Goal: Task Accomplishment & Management: Complete application form

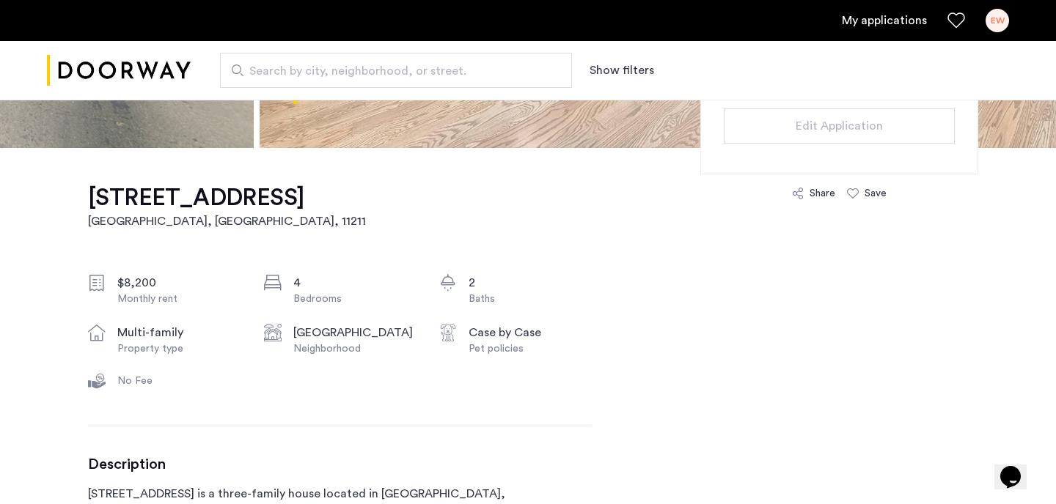
scroll to position [351, 0]
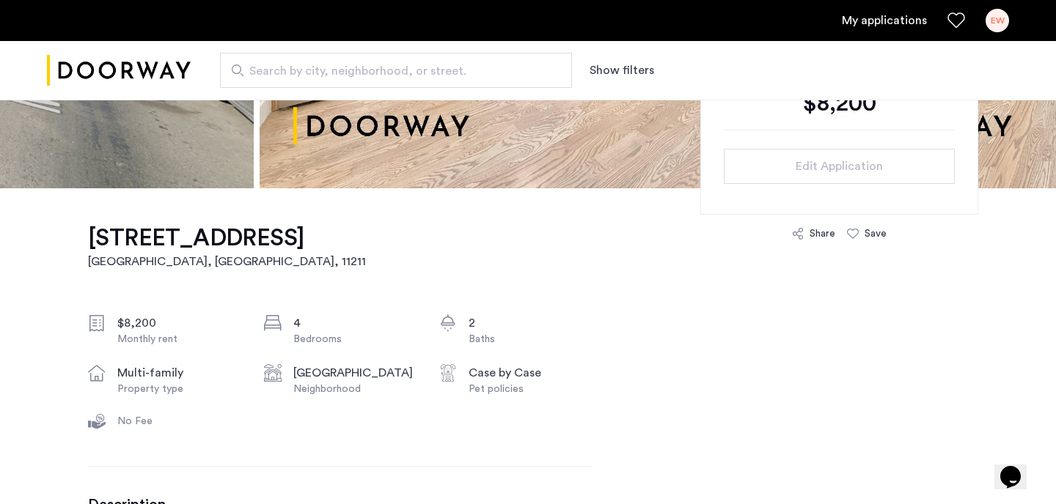
click at [909, 23] on link "My applications" at bounding box center [884, 21] width 85 height 18
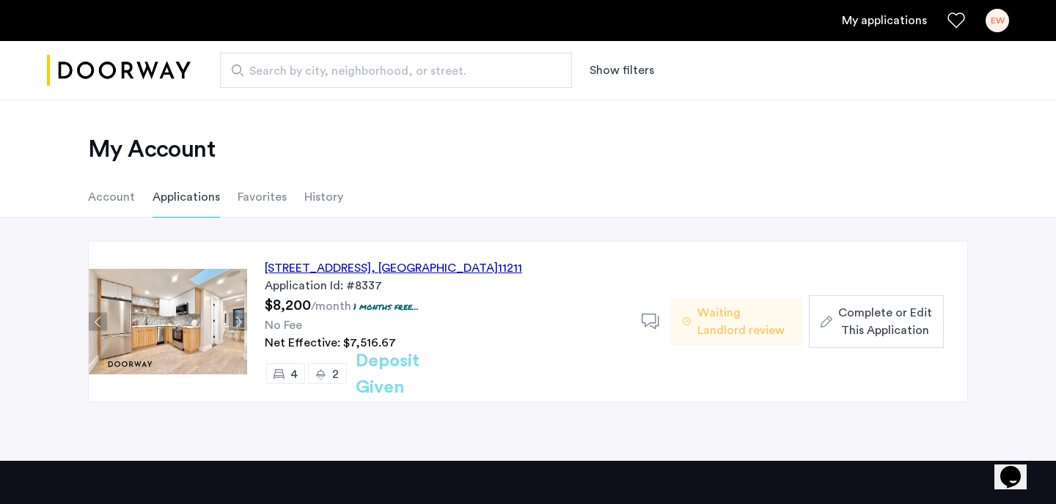
click at [875, 323] on span "Complete or Edit This Application" at bounding box center [885, 321] width 94 height 35
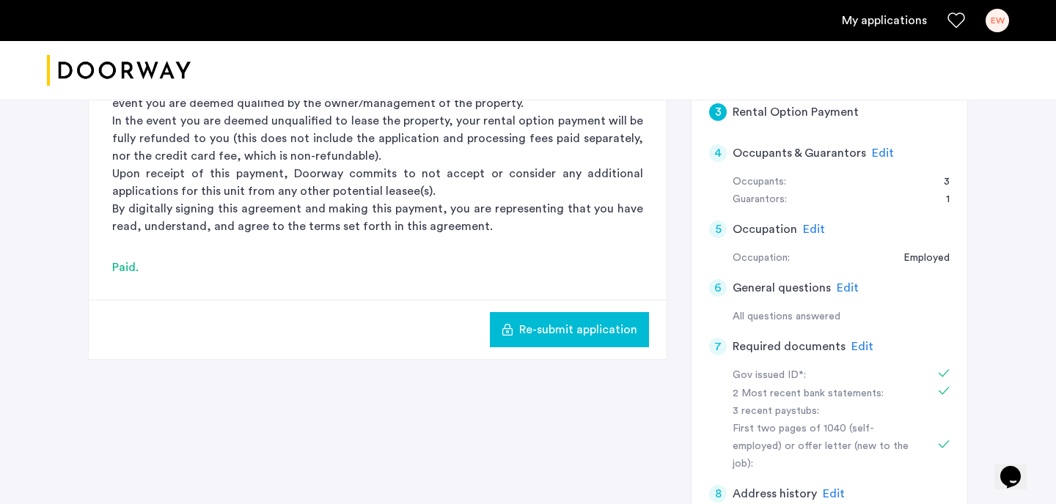
scroll to position [411, 0]
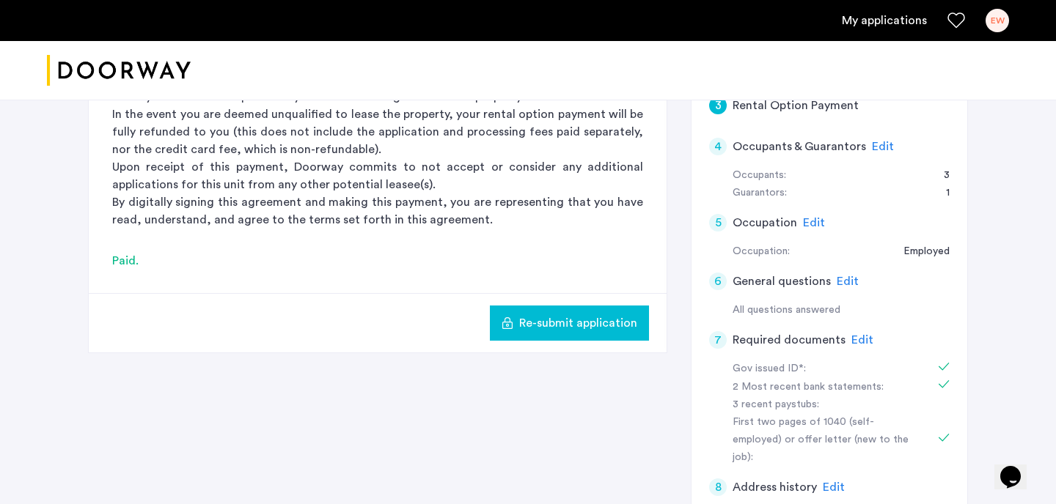
click at [855, 344] on span "Edit" at bounding box center [862, 340] width 22 height 12
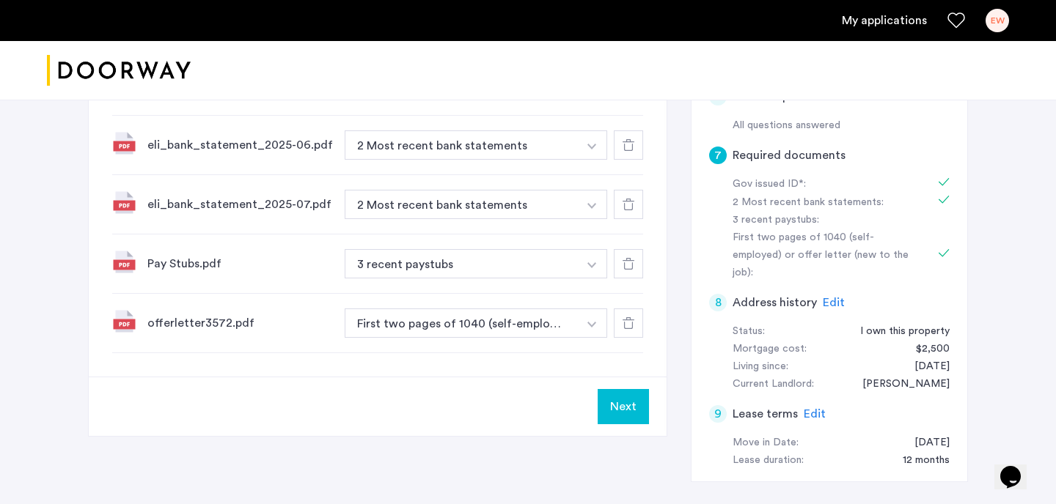
scroll to position [577, 0]
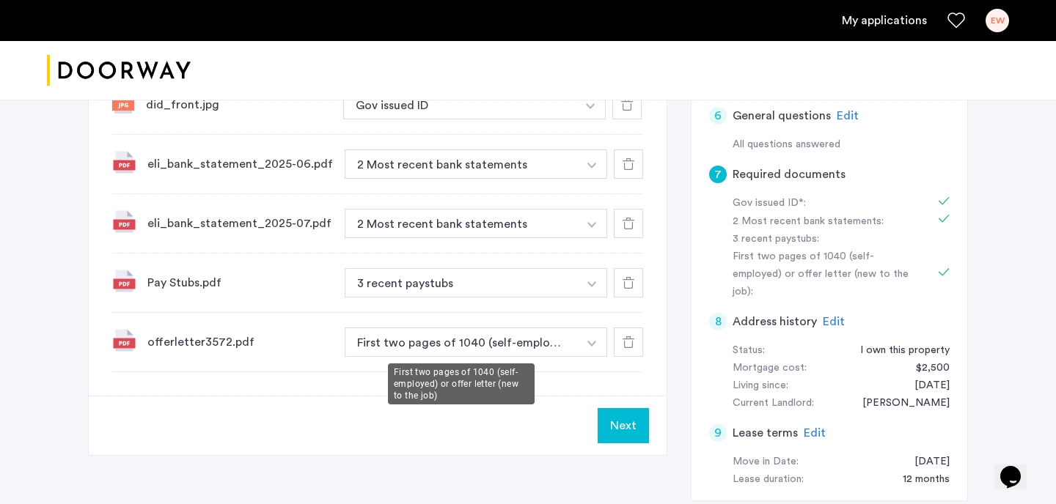
click at [537, 337] on button "First two pages of 1040 (self-employed) or offer letter (new to the job)" at bounding box center [461, 342] width 233 height 29
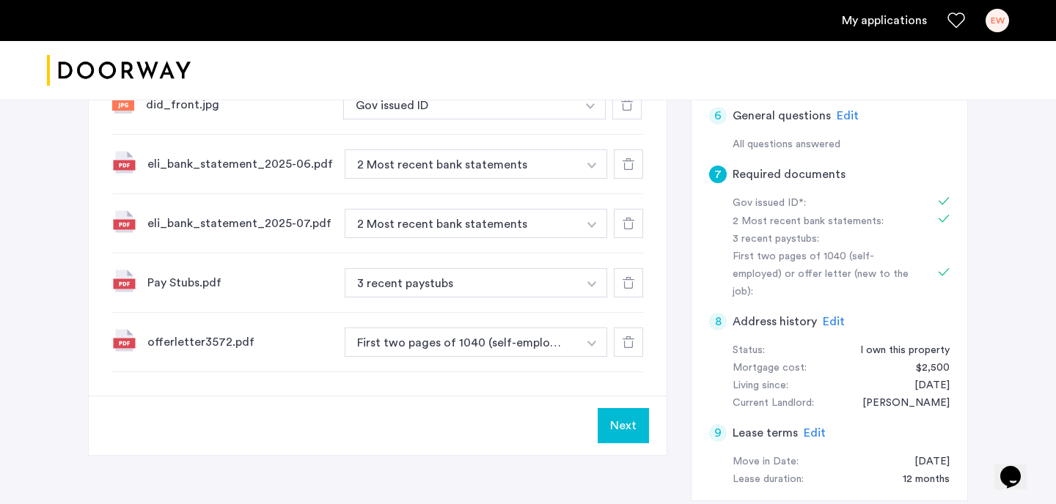
click at [598, 119] on button "button" at bounding box center [590, 104] width 30 height 29
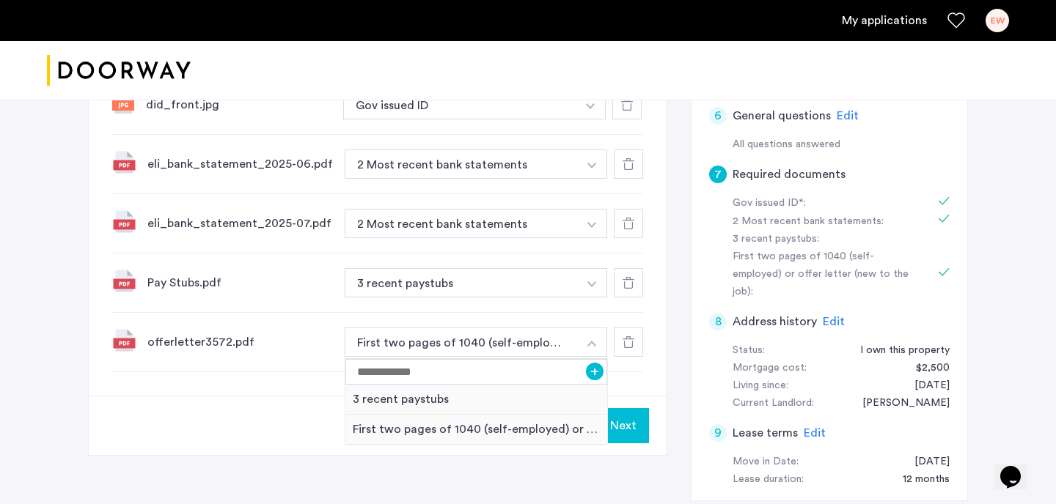
click at [299, 378] on div "7 Required documents Gov issued ID* 2 Most recent bank statements 3 recent pays…" at bounding box center [378, 75] width 578 height 641
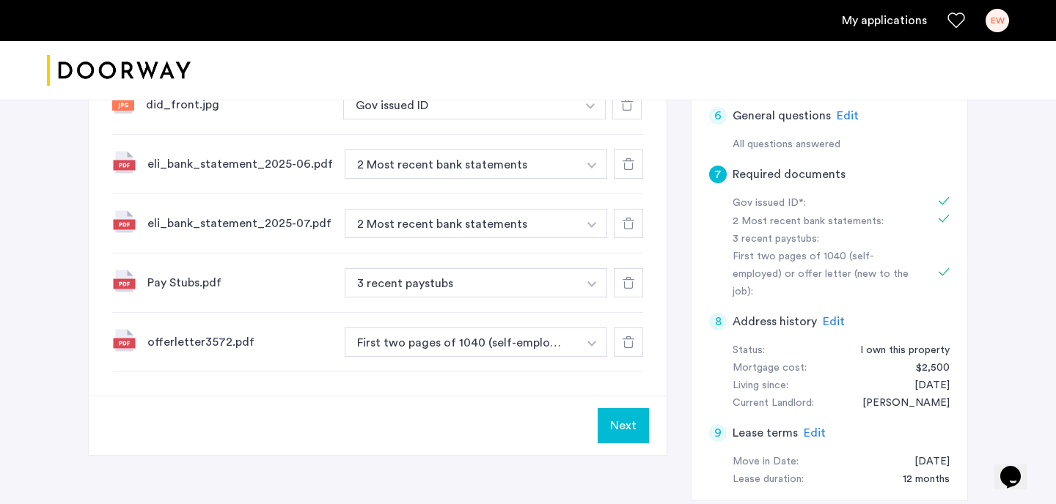
click at [625, 340] on icon at bounding box center [628, 342] width 12 height 12
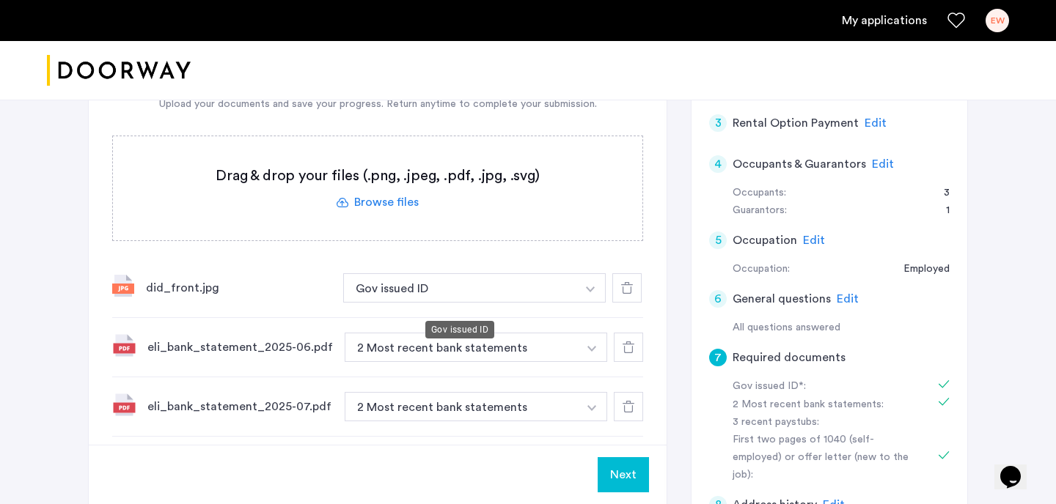
scroll to position [382, 0]
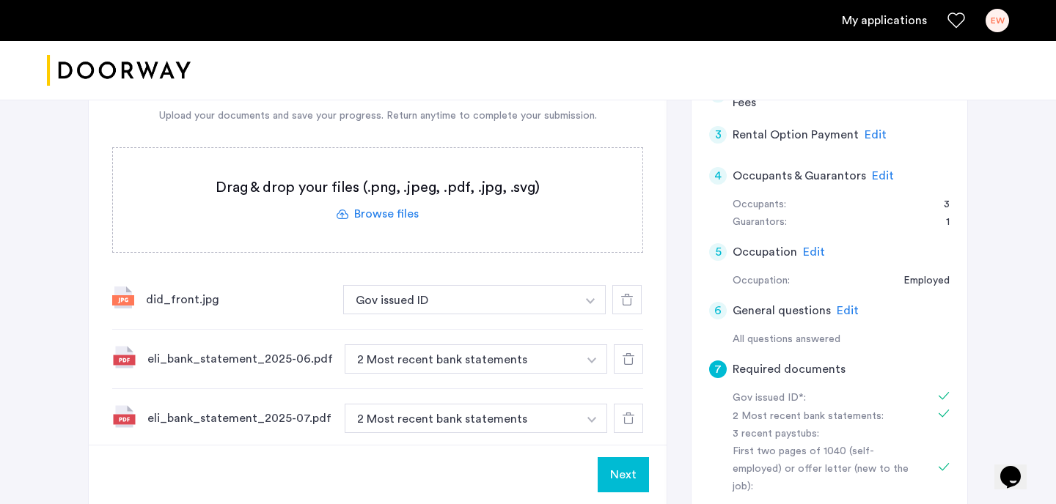
click at [387, 210] on label at bounding box center [377, 200] width 529 height 104
click at [0, 0] on input "file" at bounding box center [0, 0] width 0 height 0
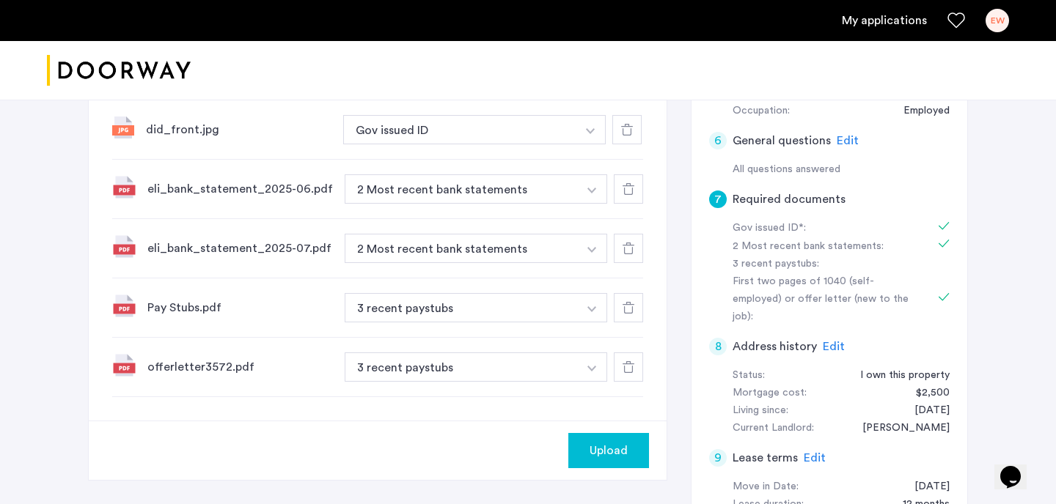
scroll to position [554, 0]
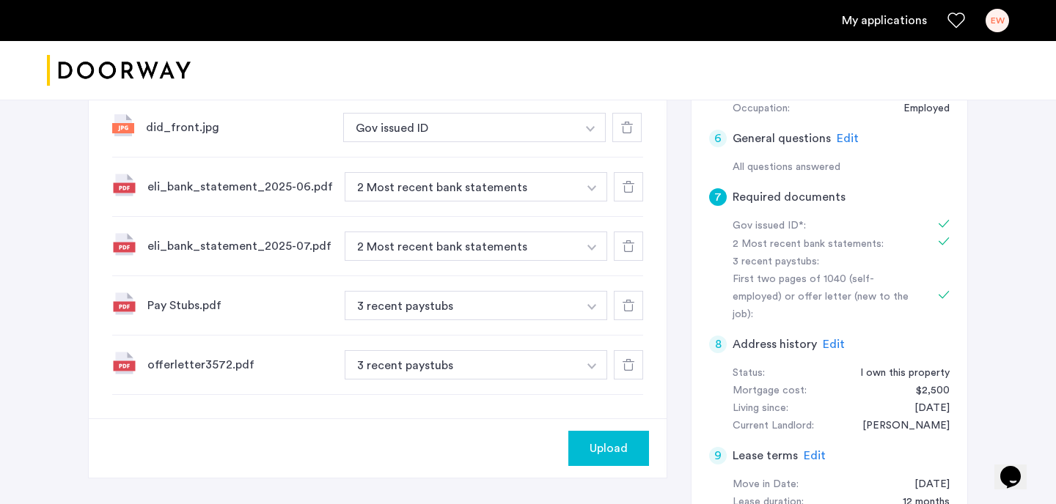
click at [588, 132] on img "button" at bounding box center [590, 129] width 9 height 6
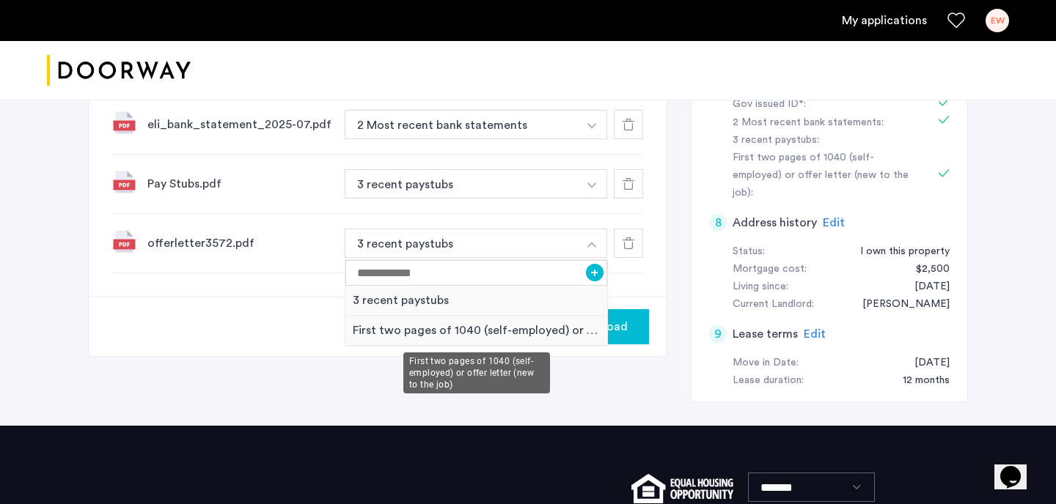
scroll to position [702, 0]
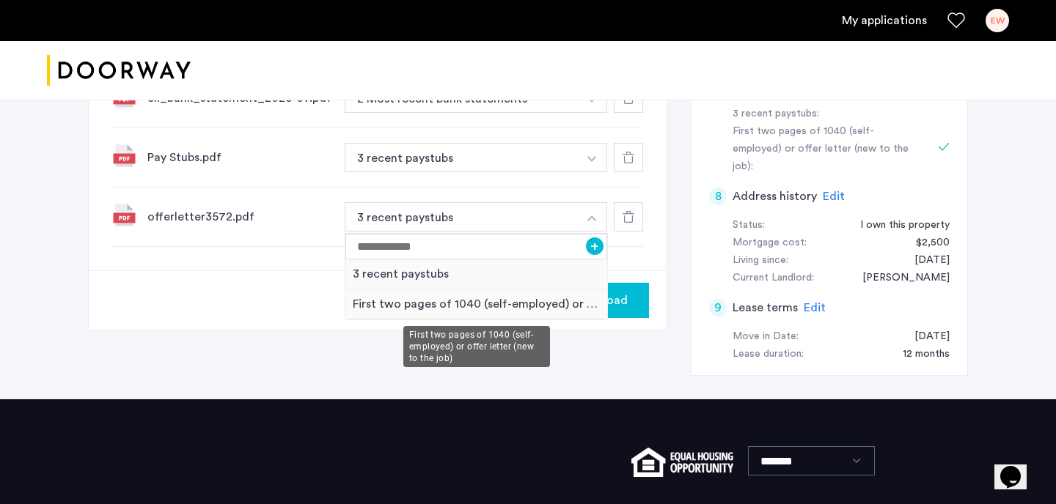
click at [424, 309] on div "First two pages of 1040 (self-employed) or offer letter (new to the job)" at bounding box center [476, 305] width 262 height 30
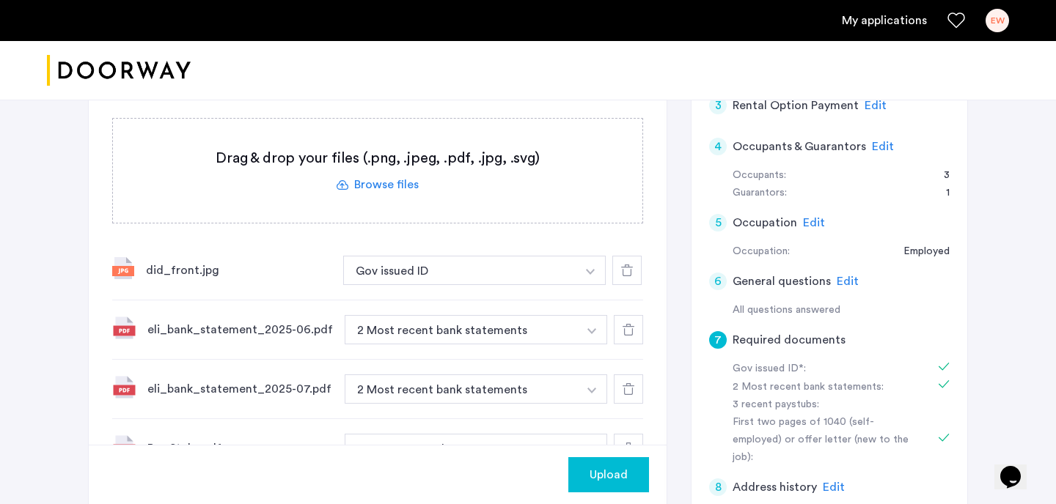
scroll to position [408, 0]
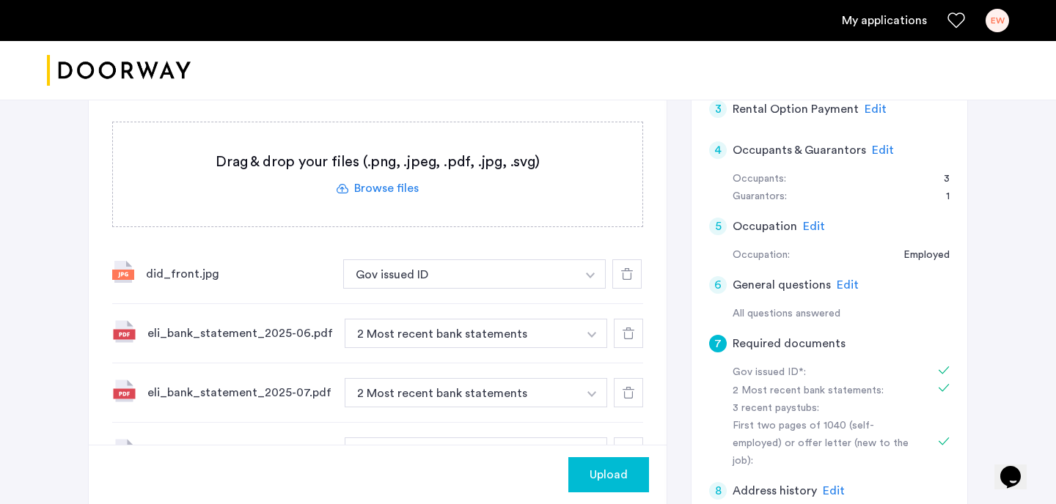
click at [626, 276] on icon at bounding box center [627, 274] width 12 height 12
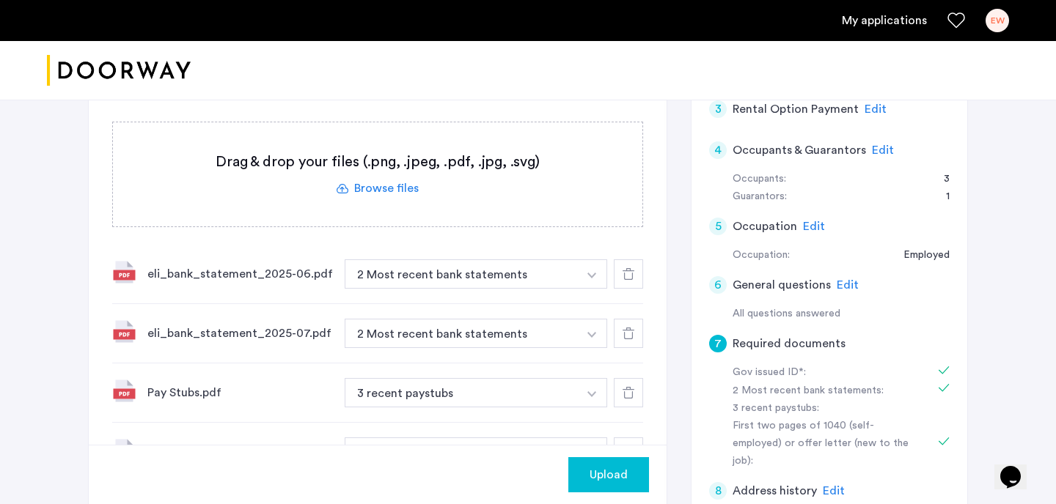
click at [381, 187] on label at bounding box center [377, 174] width 529 height 104
click at [0, 0] on input "file" at bounding box center [0, 0] width 0 height 0
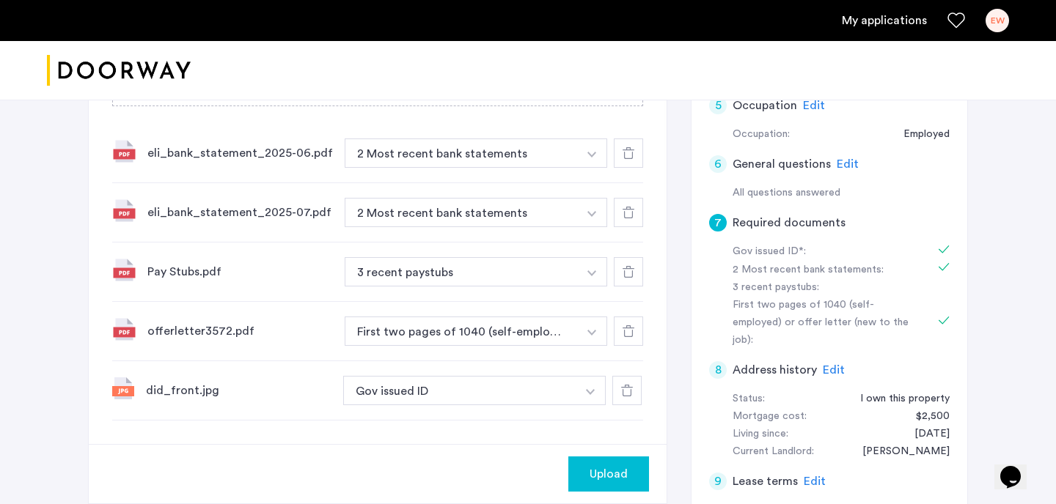
scroll to position [542, 0]
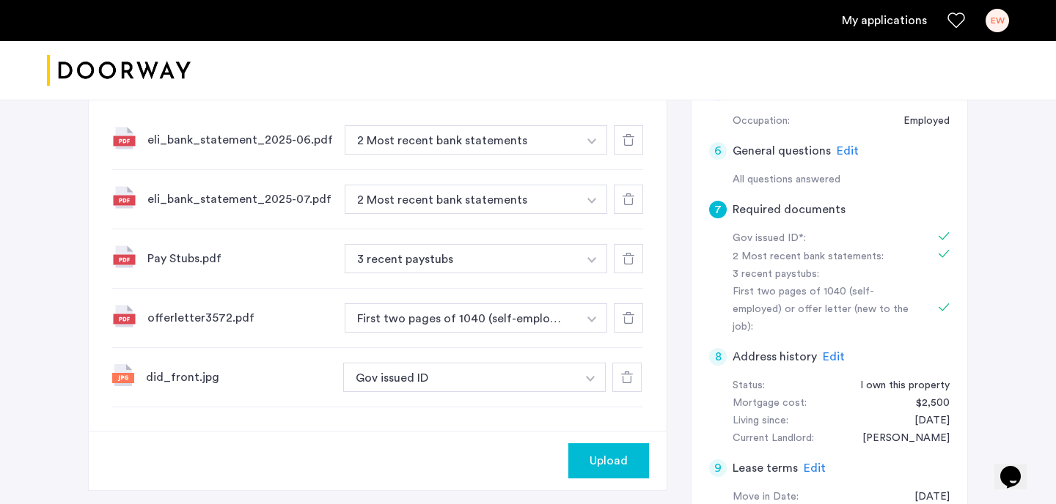
click at [605, 449] on button "Upload" at bounding box center [608, 460] width 81 height 35
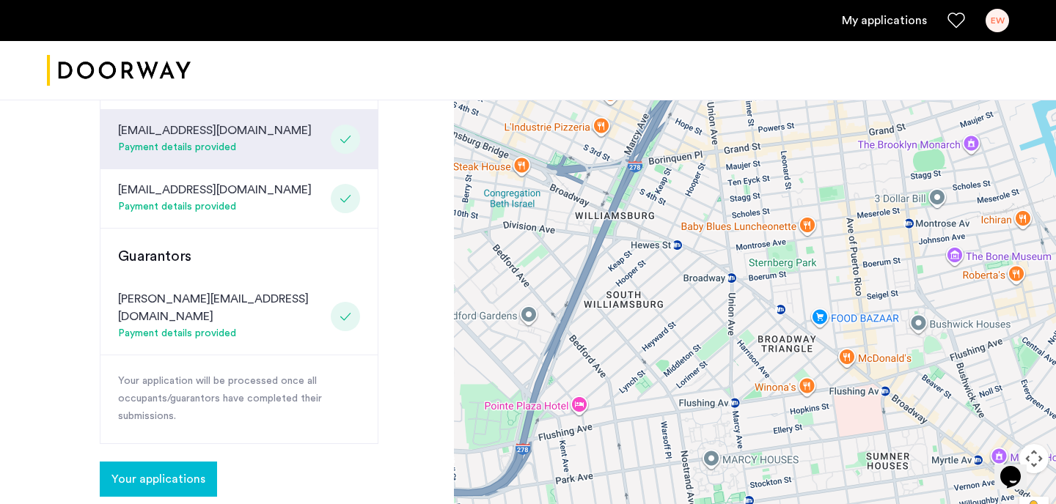
scroll to position [479, 0]
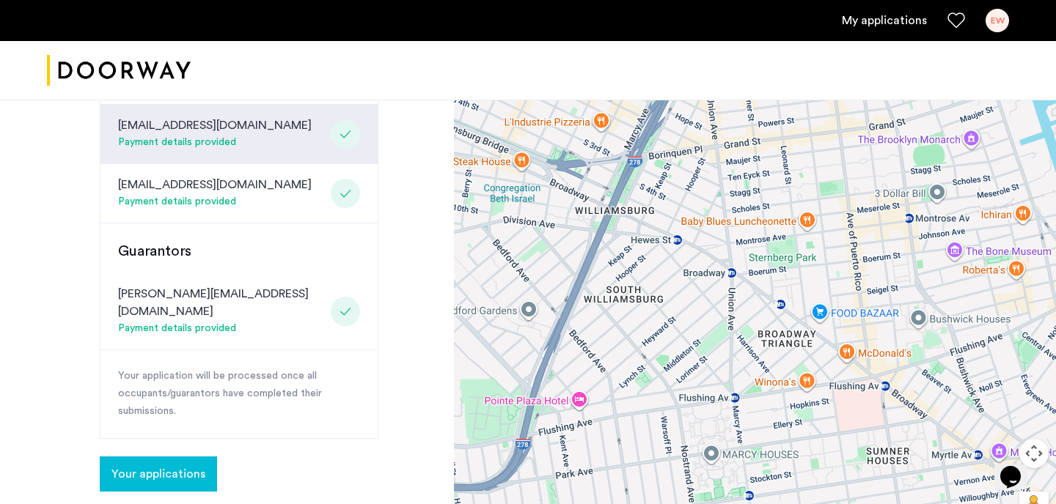
click at [165, 457] on button "Your applications" at bounding box center [158, 474] width 117 height 35
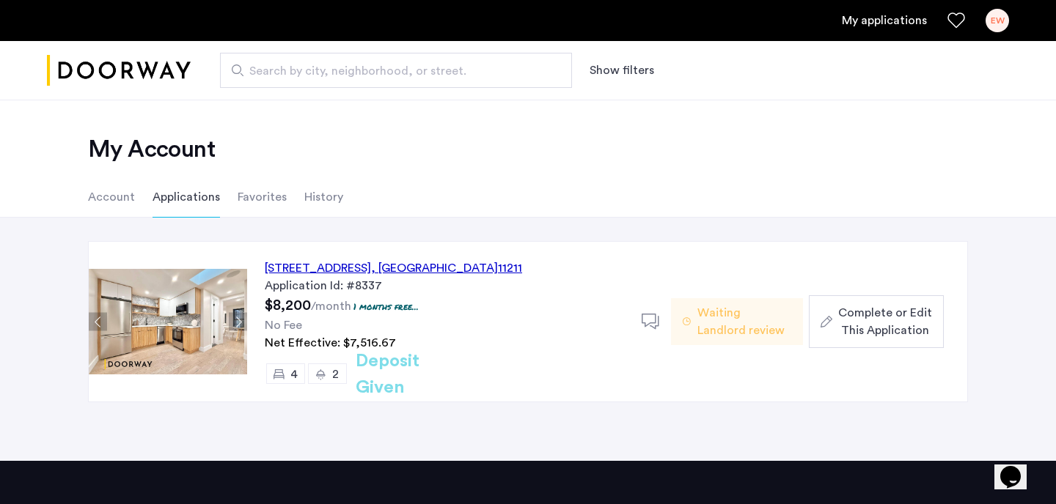
click at [882, 320] on span "Complete or Edit This Application" at bounding box center [885, 321] width 94 height 35
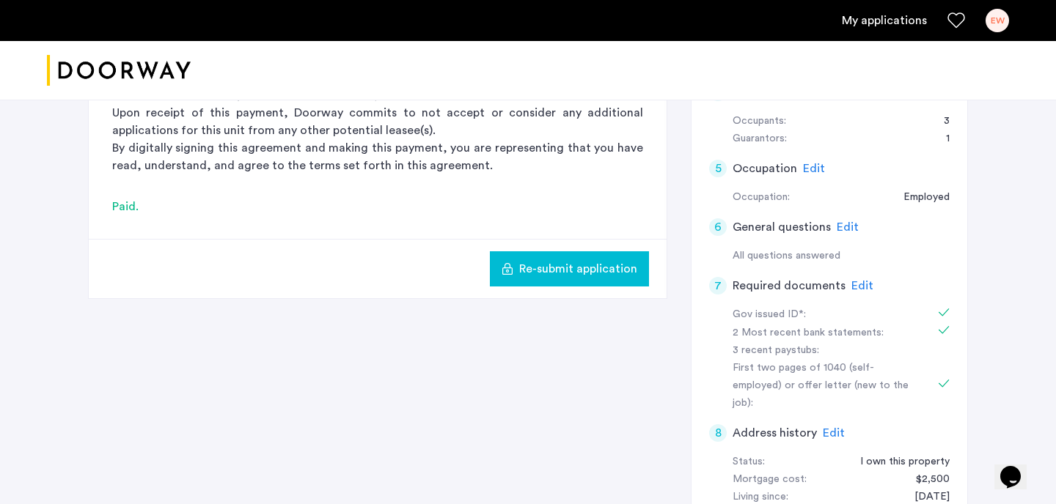
scroll to position [467, 0]
click at [864, 285] on span "Edit" at bounding box center [862, 285] width 22 height 12
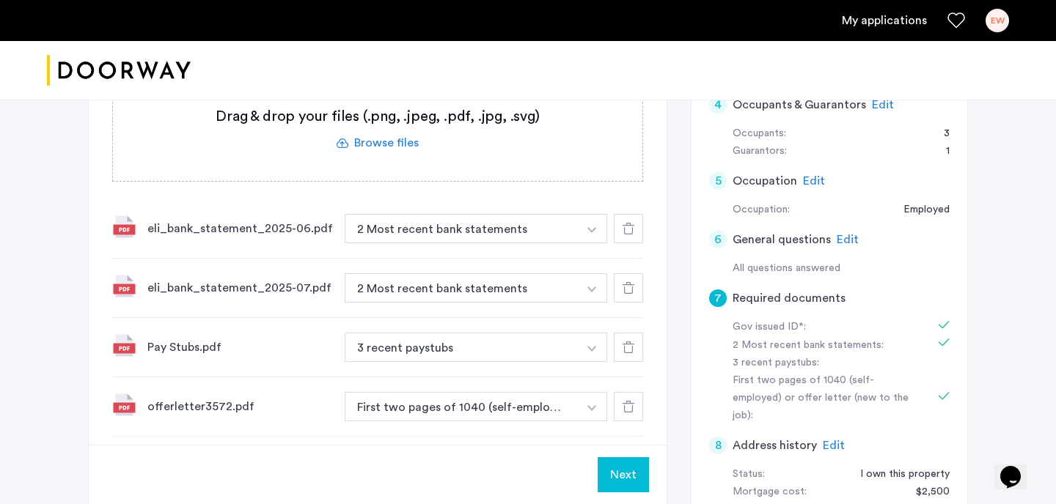
scroll to position [439, 0]
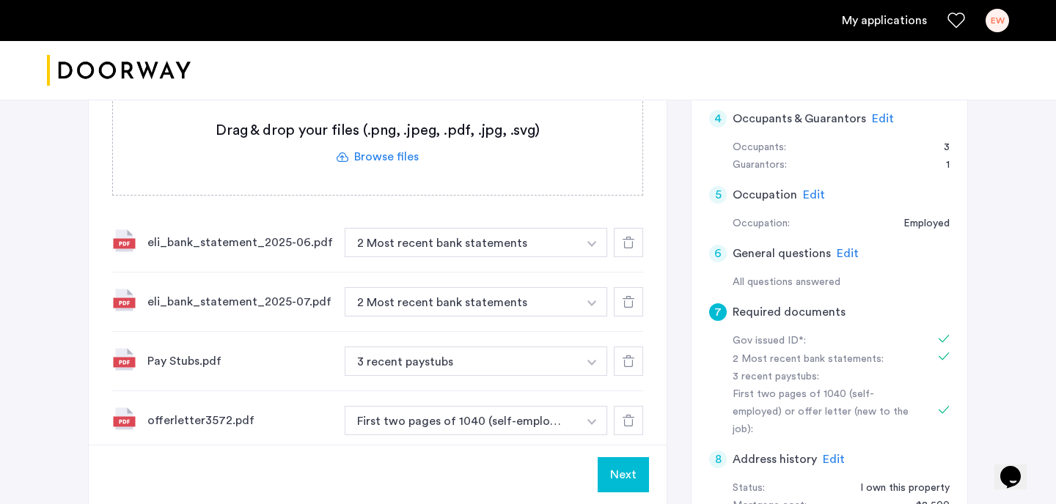
click at [393, 158] on label at bounding box center [377, 143] width 529 height 104
click at [0, 0] on input "file" at bounding box center [0, 0] width 0 height 0
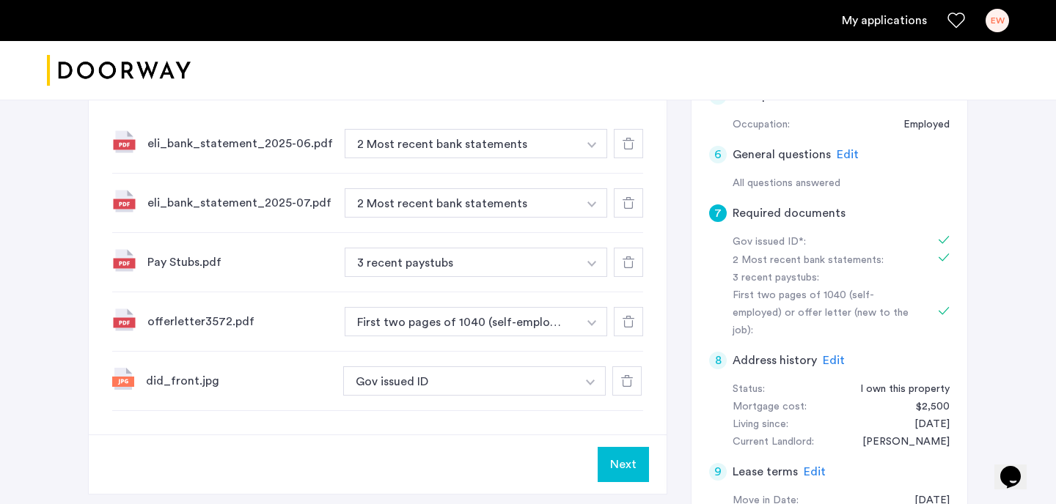
scroll to position [513, 0]
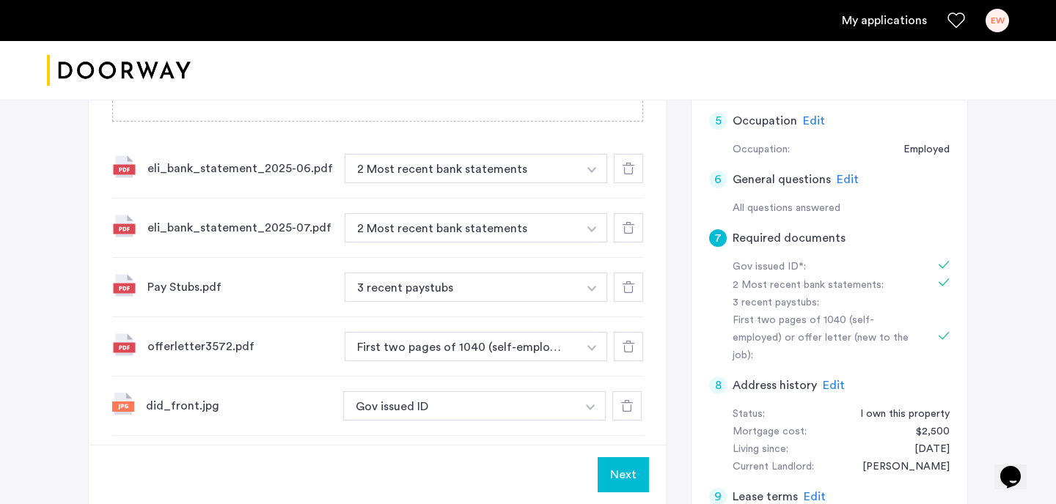
click at [625, 229] on icon at bounding box center [628, 228] width 12 height 12
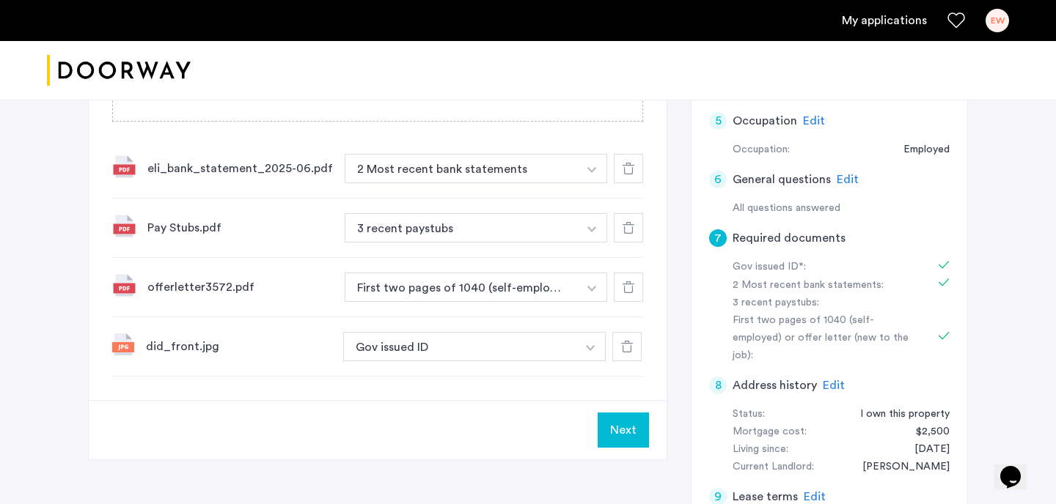
click at [626, 171] on icon at bounding box center [628, 169] width 12 height 12
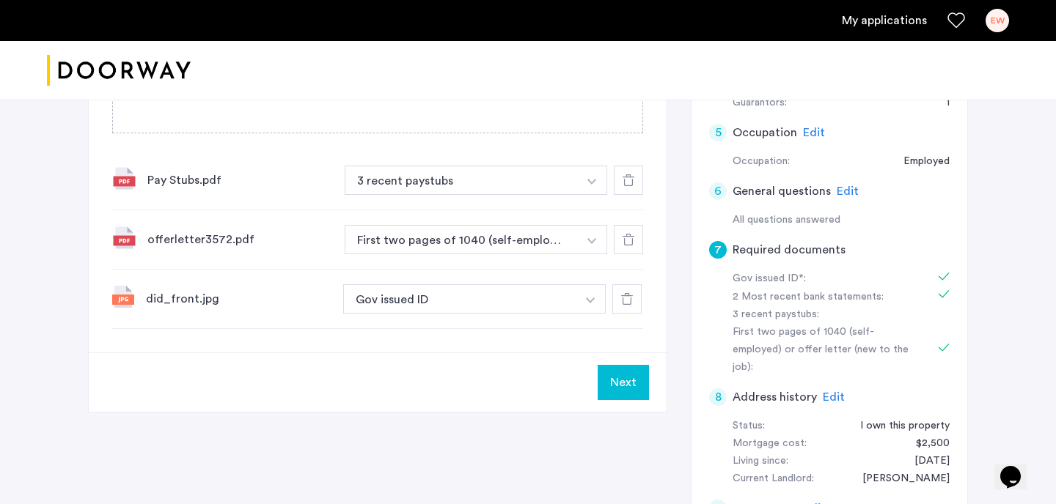
scroll to position [350, 0]
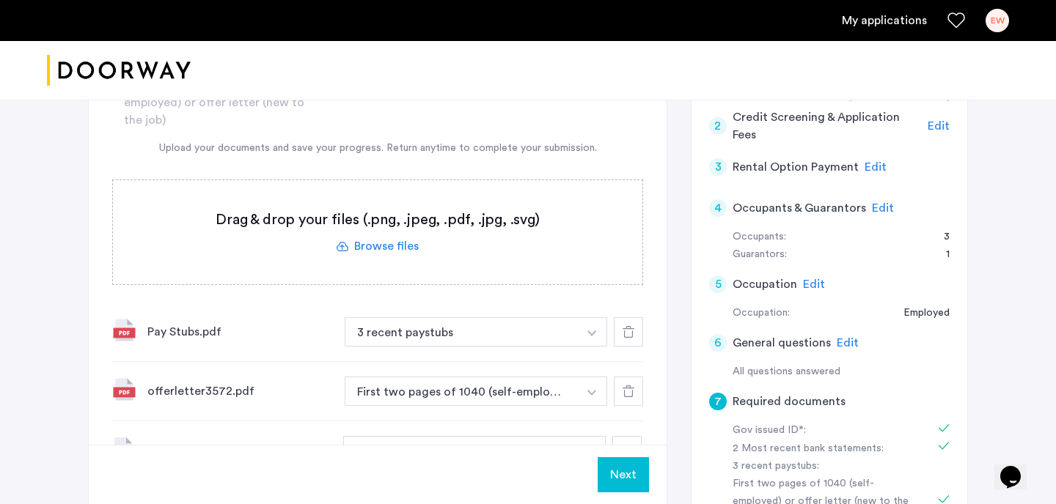
click at [378, 249] on label at bounding box center [377, 232] width 529 height 104
click at [0, 0] on input "file" at bounding box center [0, 0] width 0 height 0
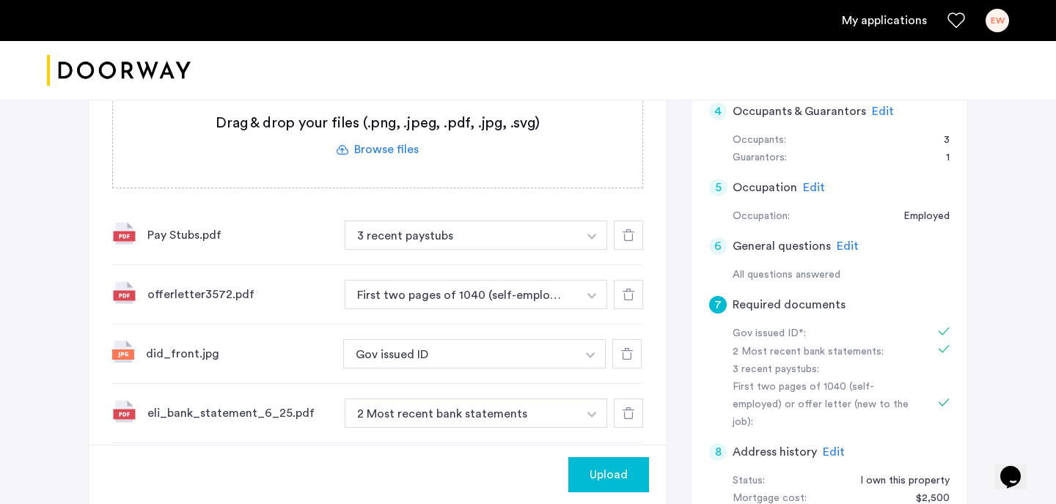
scroll to position [359, 0]
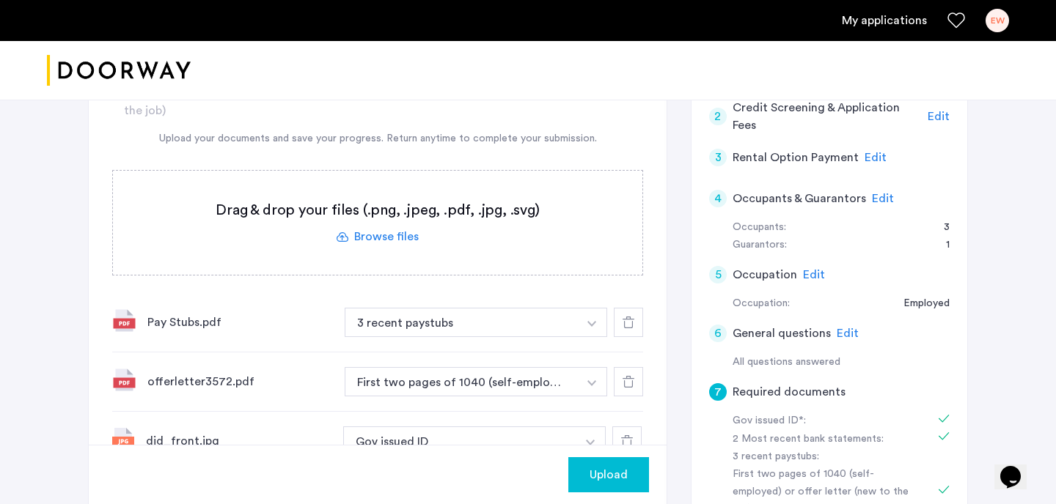
click at [361, 239] on label at bounding box center [377, 223] width 529 height 104
click at [0, 0] on input "file" at bounding box center [0, 0] width 0 height 0
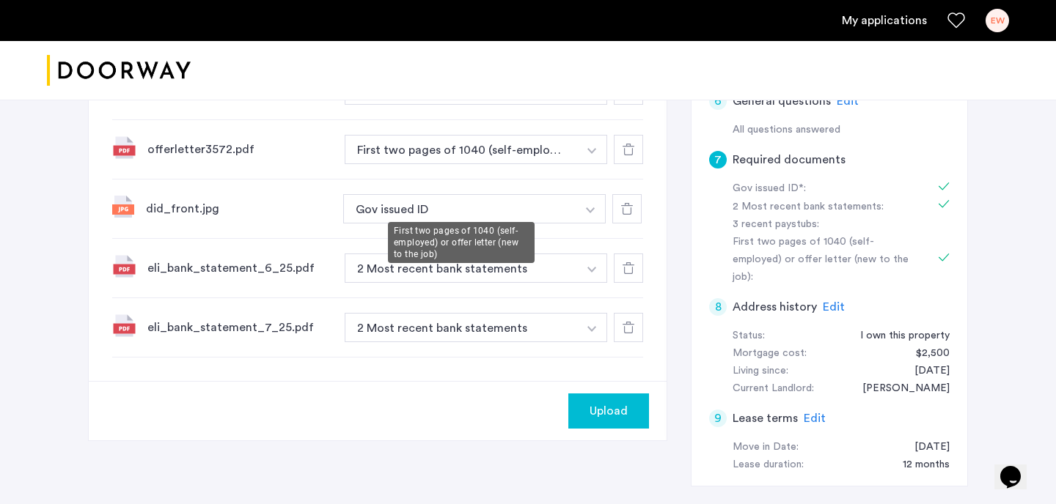
scroll to position [630, 0]
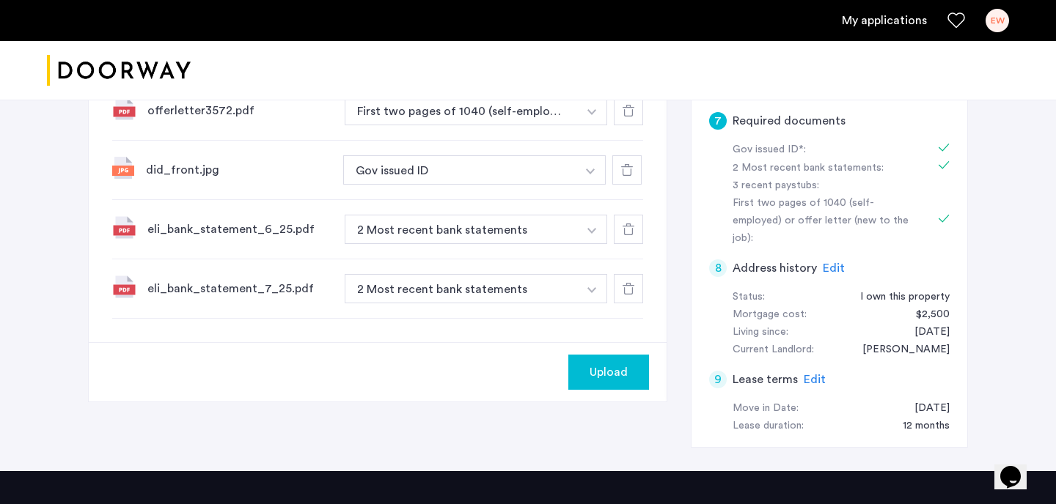
click at [578, 356] on button "Upload" at bounding box center [608, 372] width 81 height 35
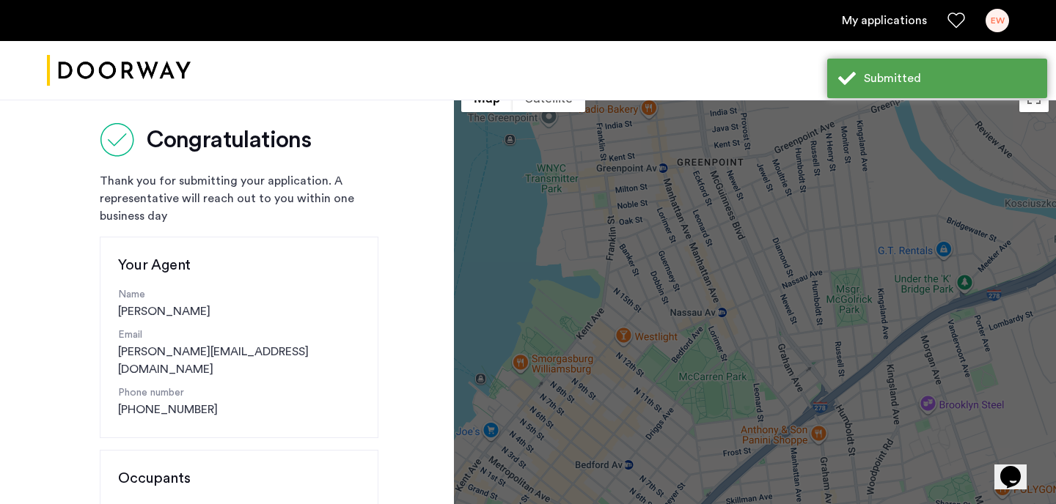
scroll to position [25, 0]
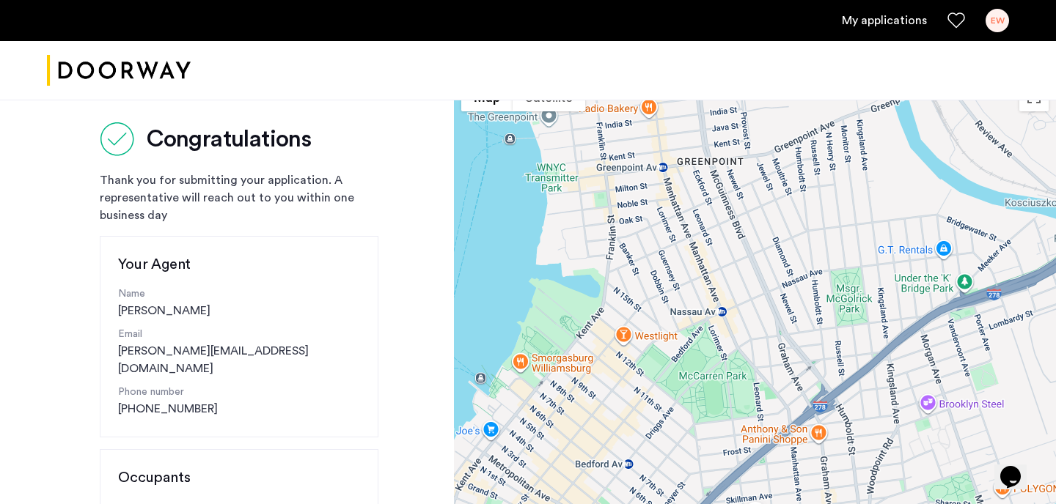
click at [875, 17] on link "My applications" at bounding box center [884, 21] width 85 height 18
